Goal: Task Accomplishment & Management: Use online tool/utility

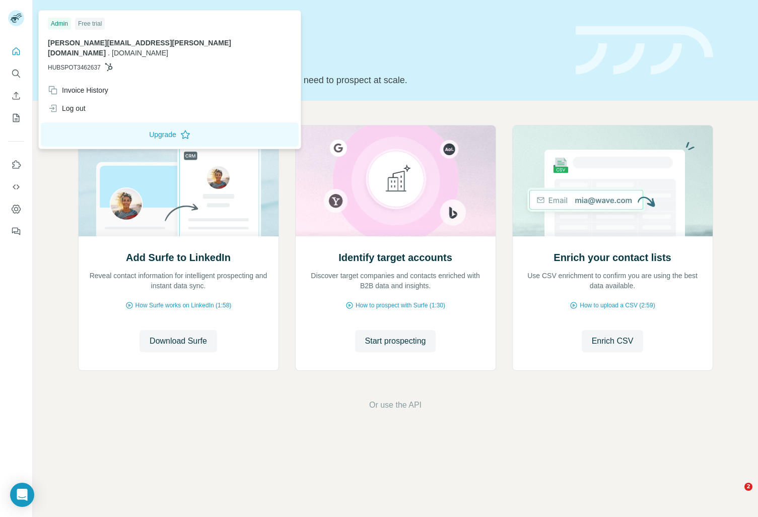
click at [15, 21] on icon at bounding box center [15, 20] width 8 height 6
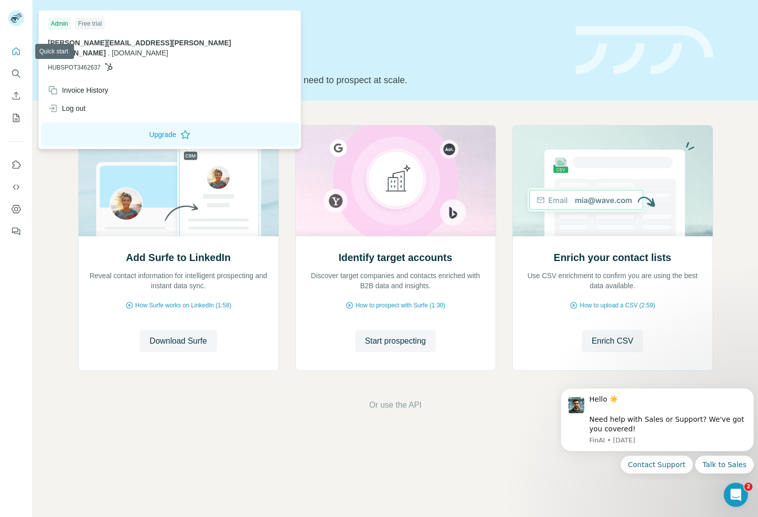
click at [14, 52] on icon "Quick start" at bounding box center [16, 51] width 10 height 10
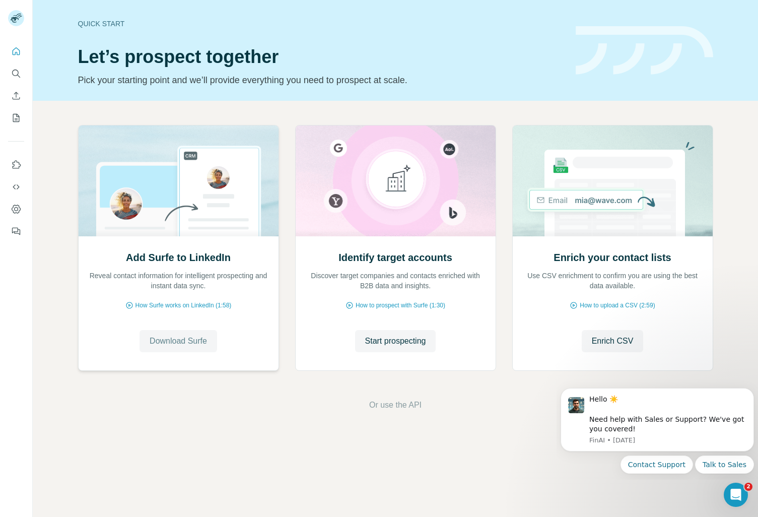
click at [176, 342] on span "Download Surfe" at bounding box center [178, 341] width 57 height 12
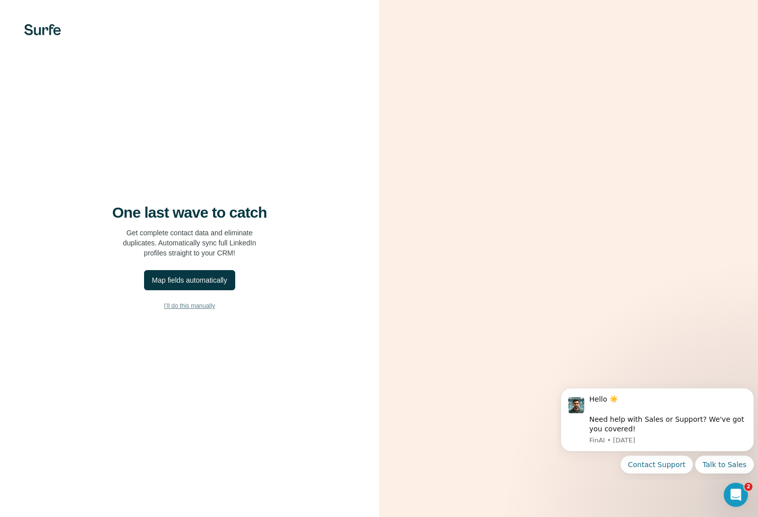
click at [194, 306] on span "I’ll do this manually" at bounding box center [189, 305] width 51 height 9
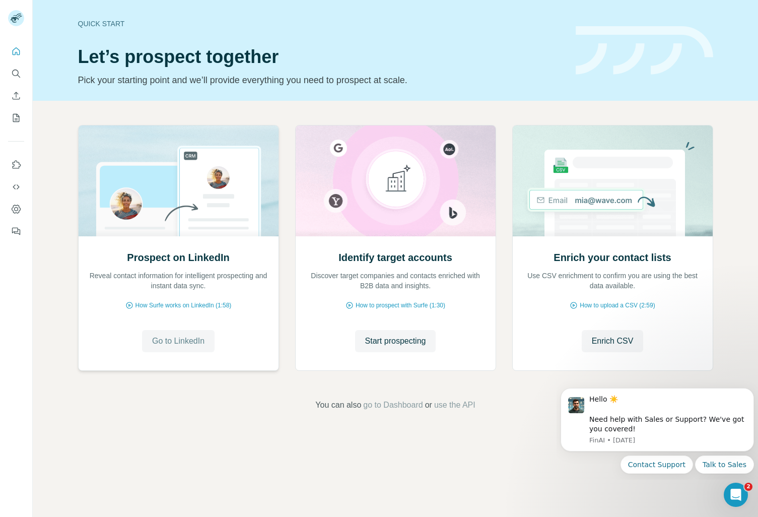
click at [200, 348] on button "Go to LinkedIn" at bounding box center [178, 341] width 73 height 22
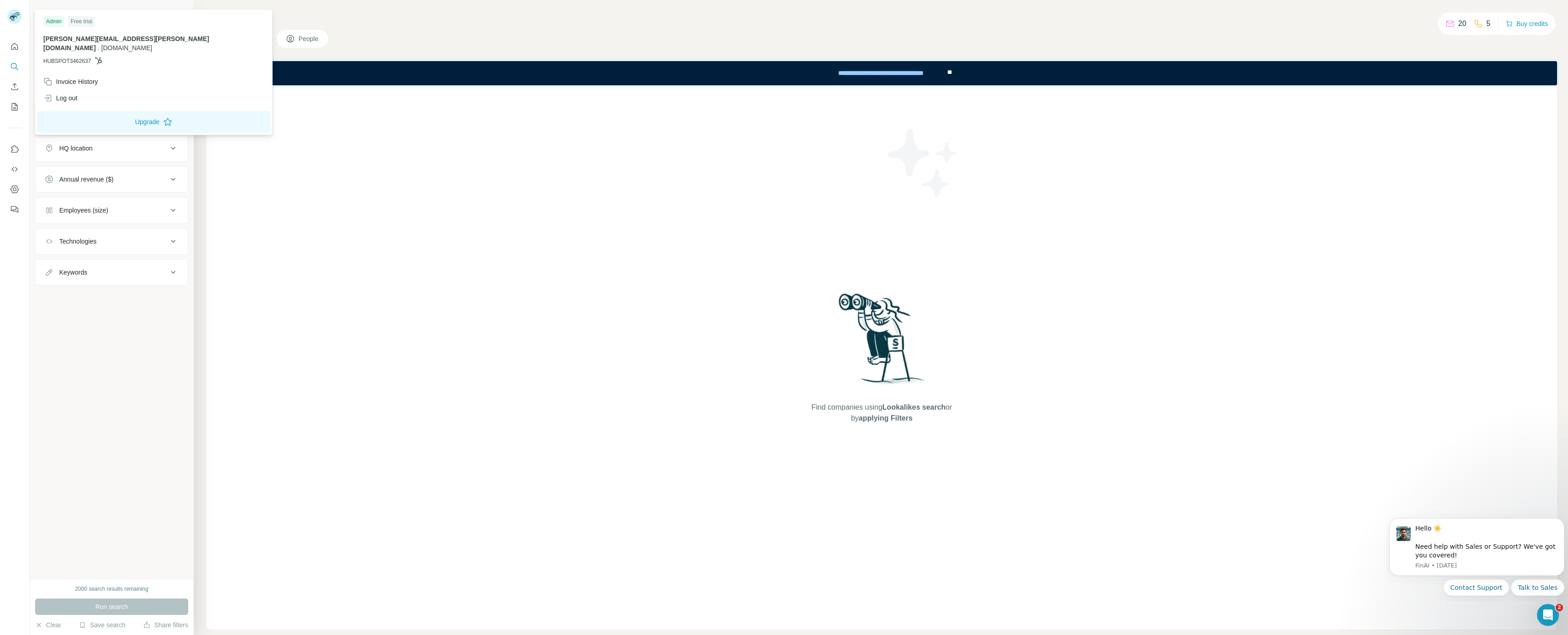
click at [14, 15] on rect at bounding box center [14, 16] width 14 height 14
click at [85, 77] on div "Invoice History" at bounding box center [71, 81] width 54 height 9
click at [15, 47] on icon "Quick start" at bounding box center [14, 46] width 9 height 9
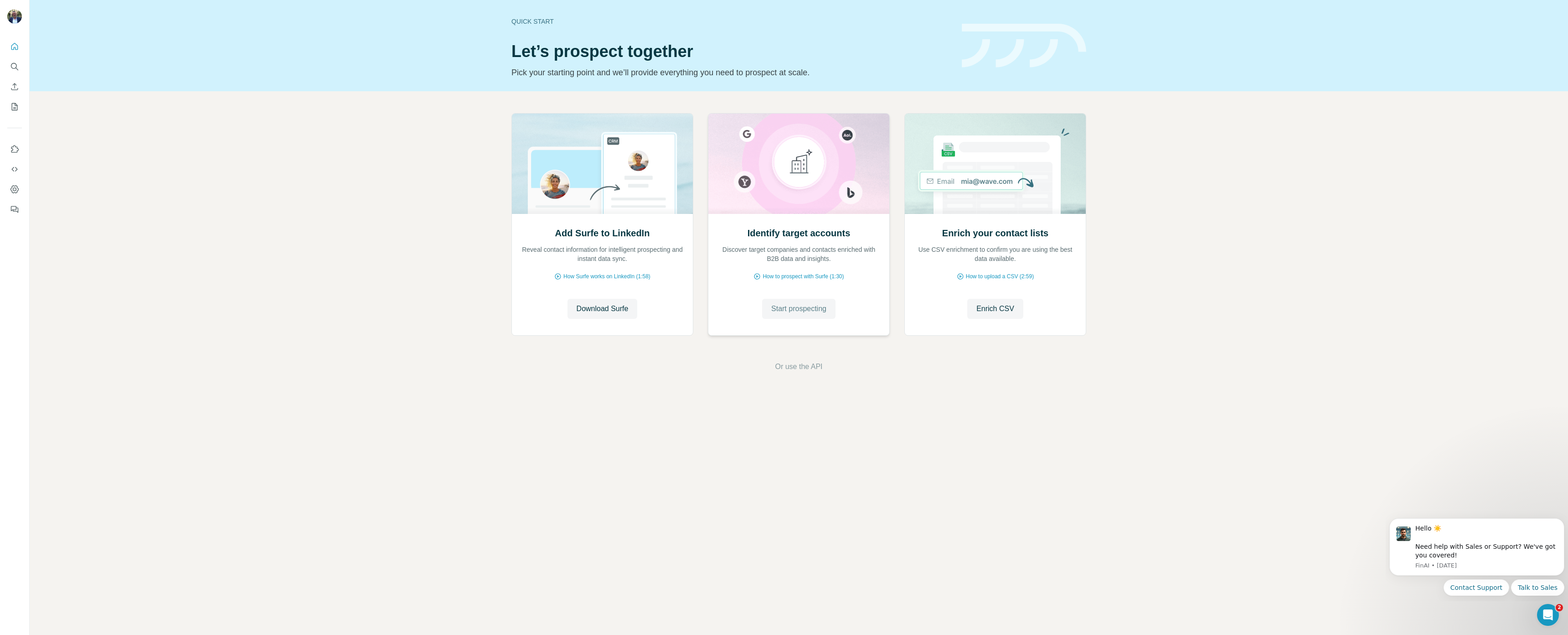
click at [798, 310] on span "Start prospecting" at bounding box center [798, 308] width 55 height 11
